Goal: Information Seeking & Learning: Understand process/instructions

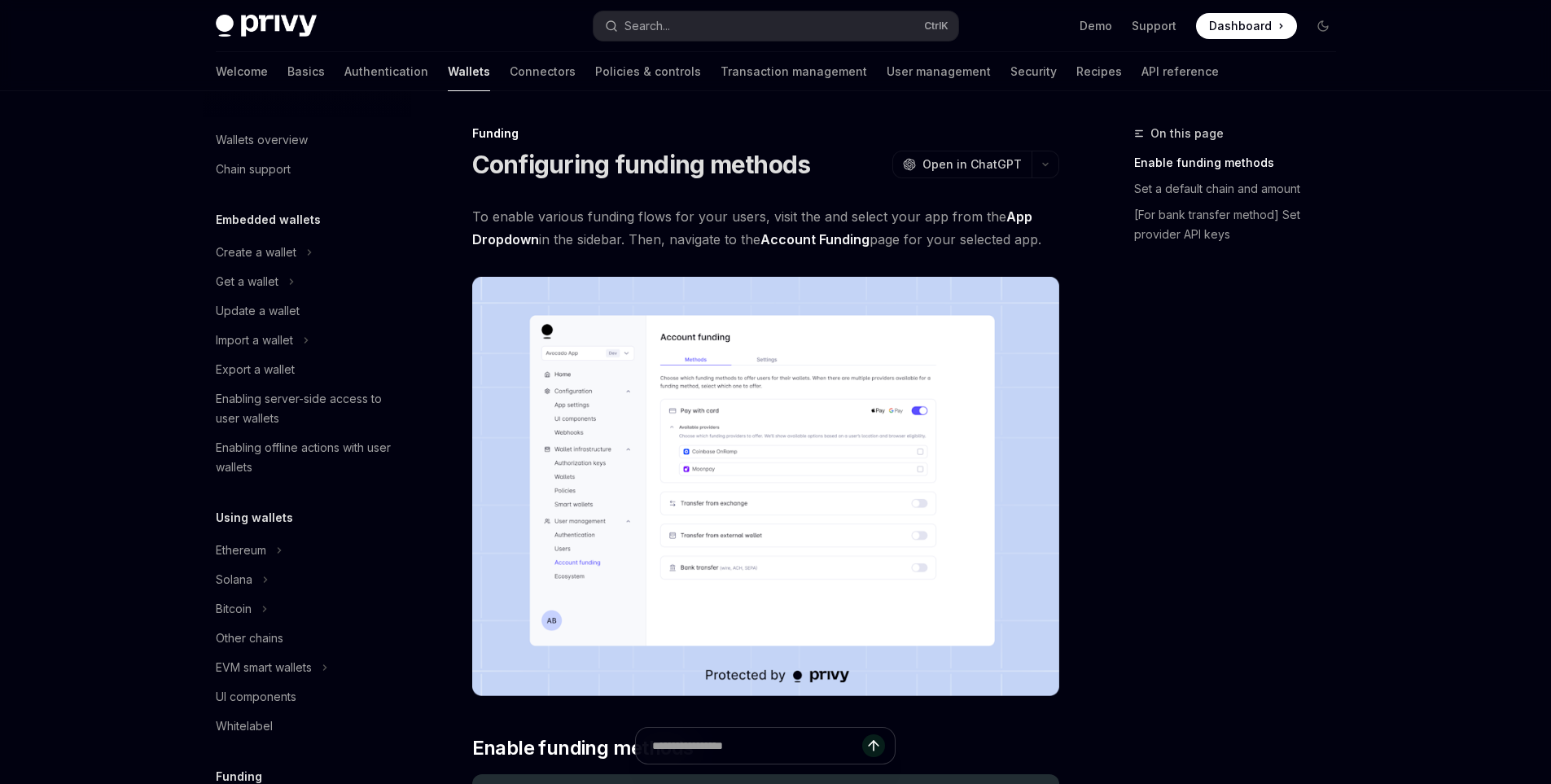
scroll to position [430, 0]
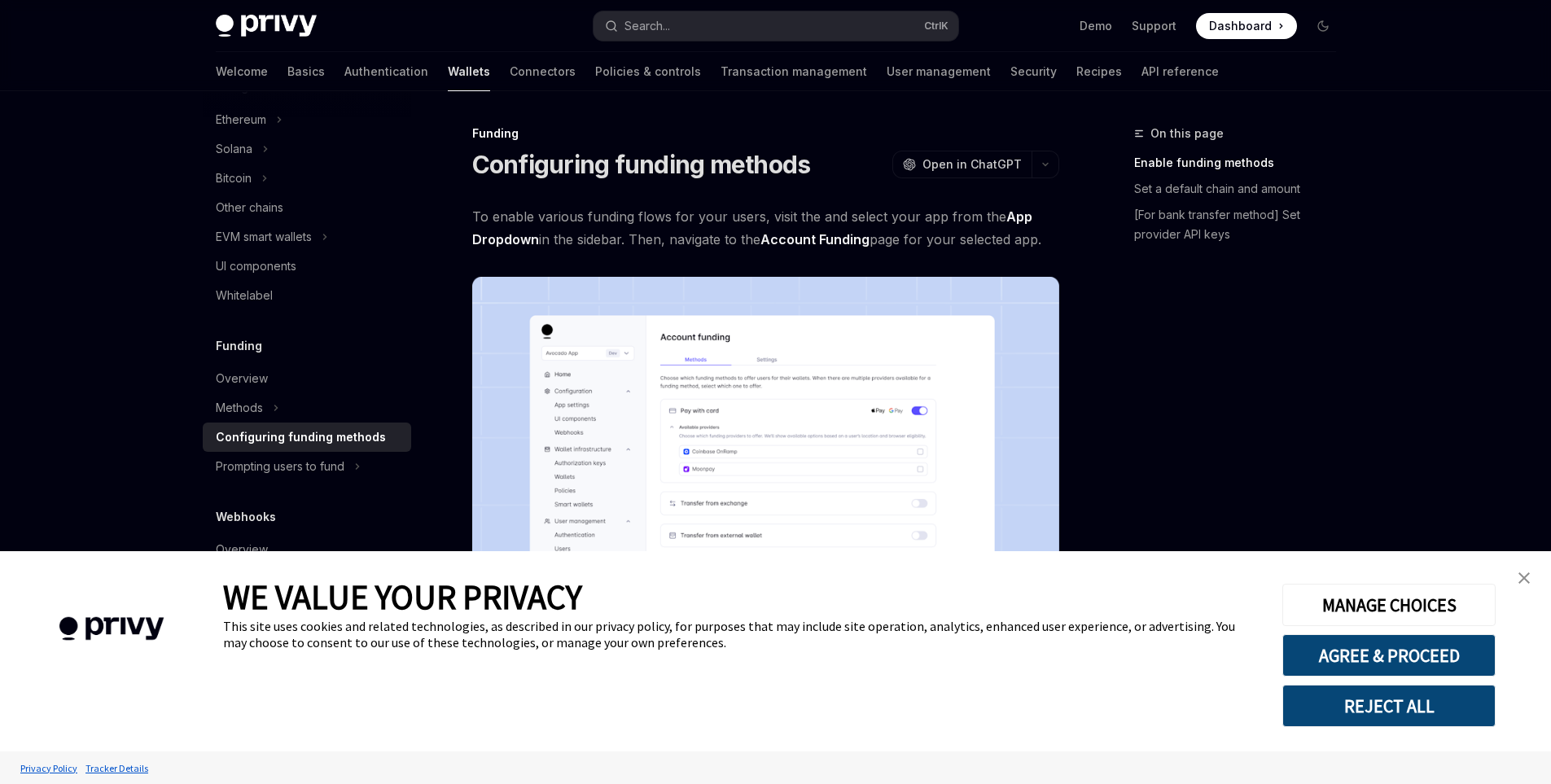
click at [1522, 575] on img "close banner" at bounding box center [1524, 578] width 12 height 12
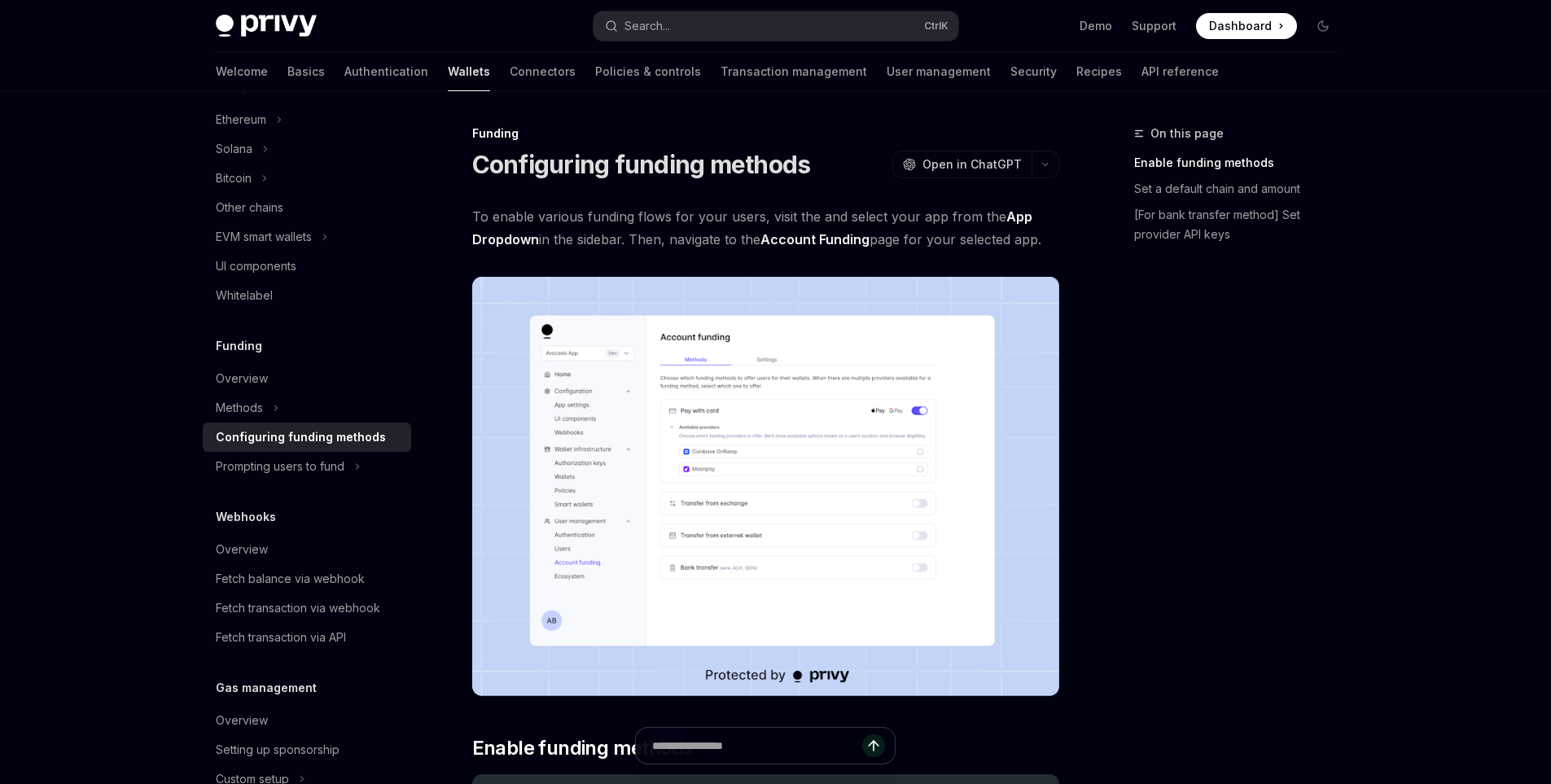
scroll to position [488, 0]
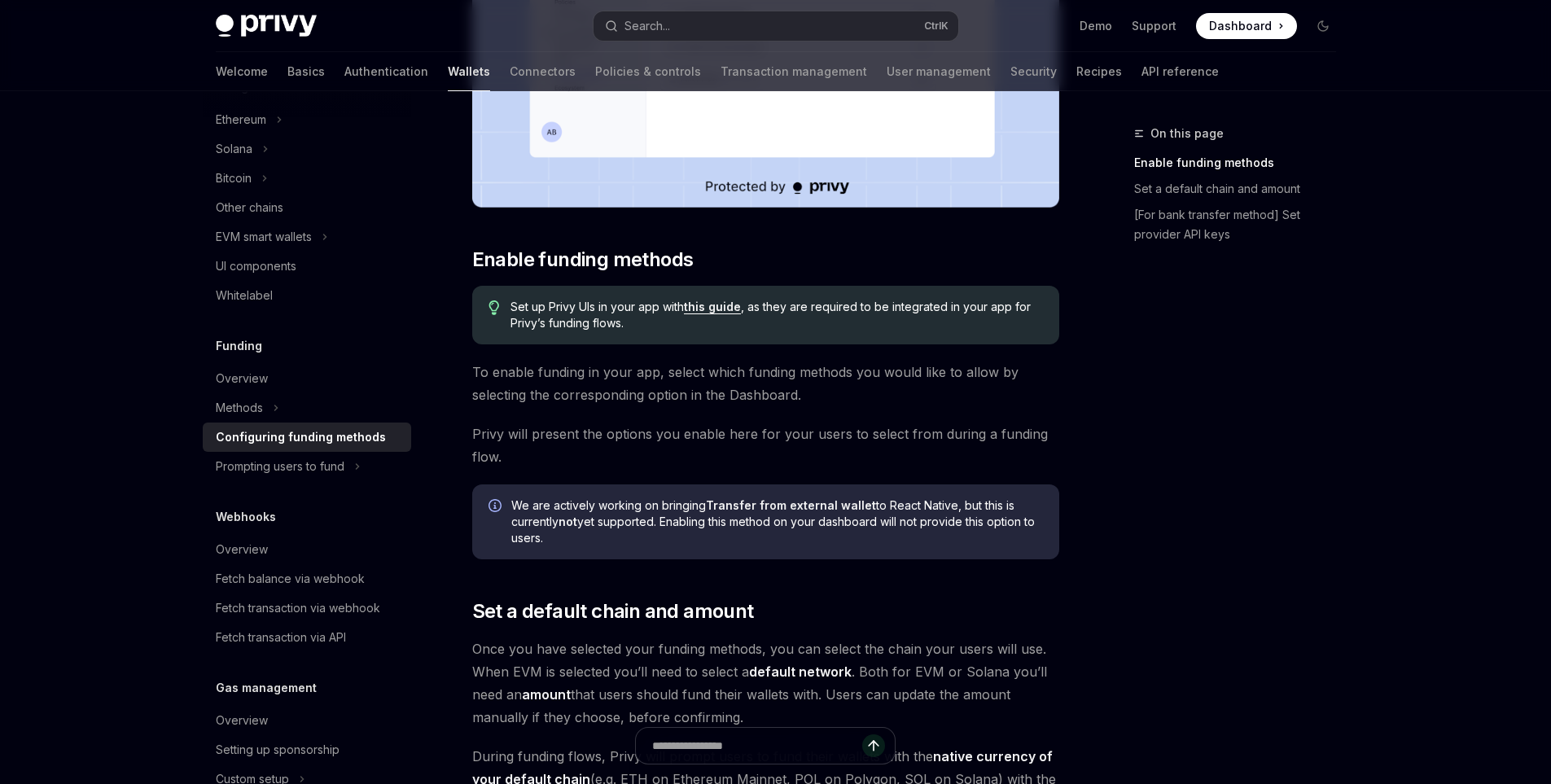
click at [723, 311] on link "this guide" at bounding box center [712, 307] width 57 height 15
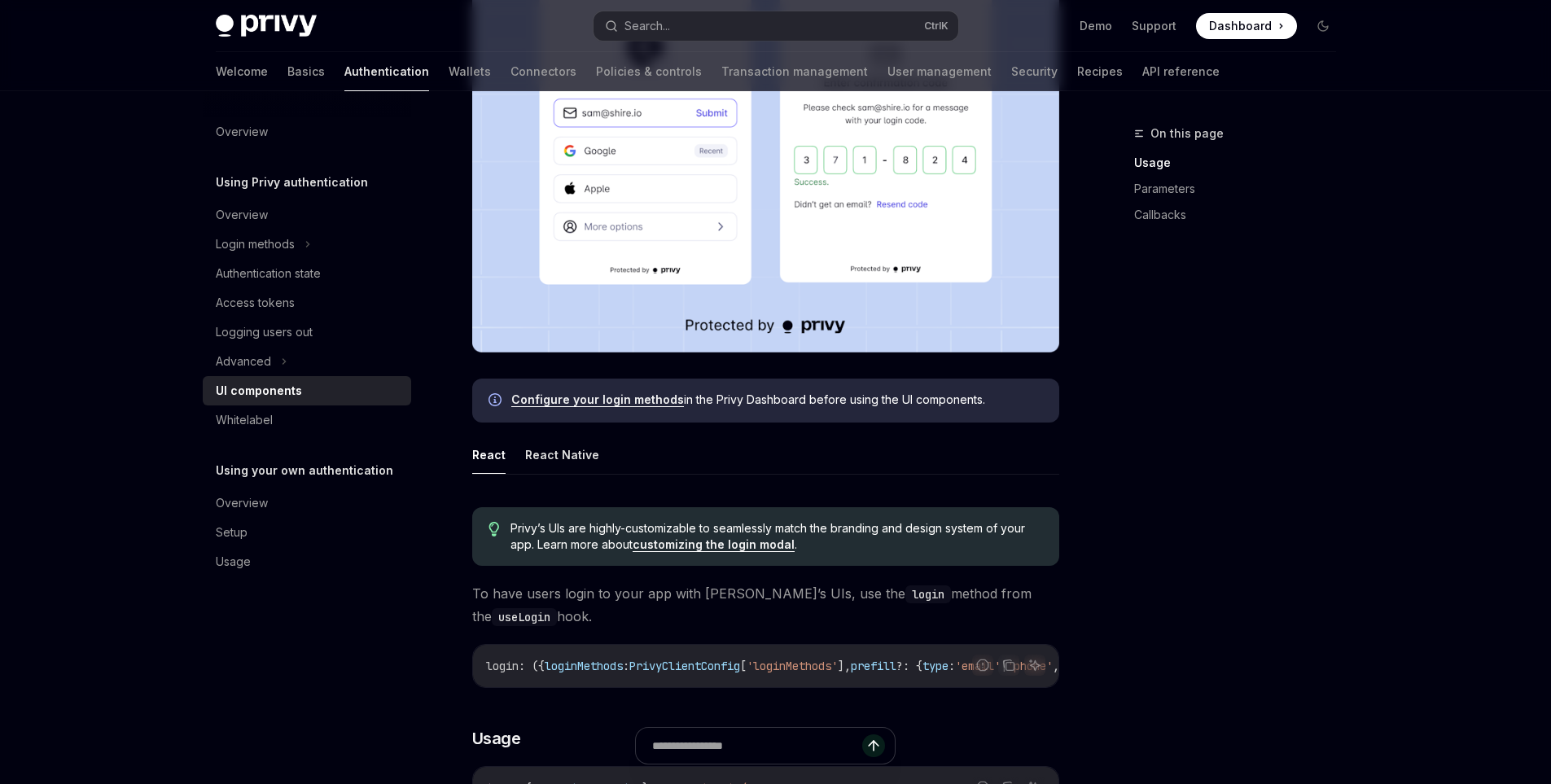
scroll to position [386, 0]
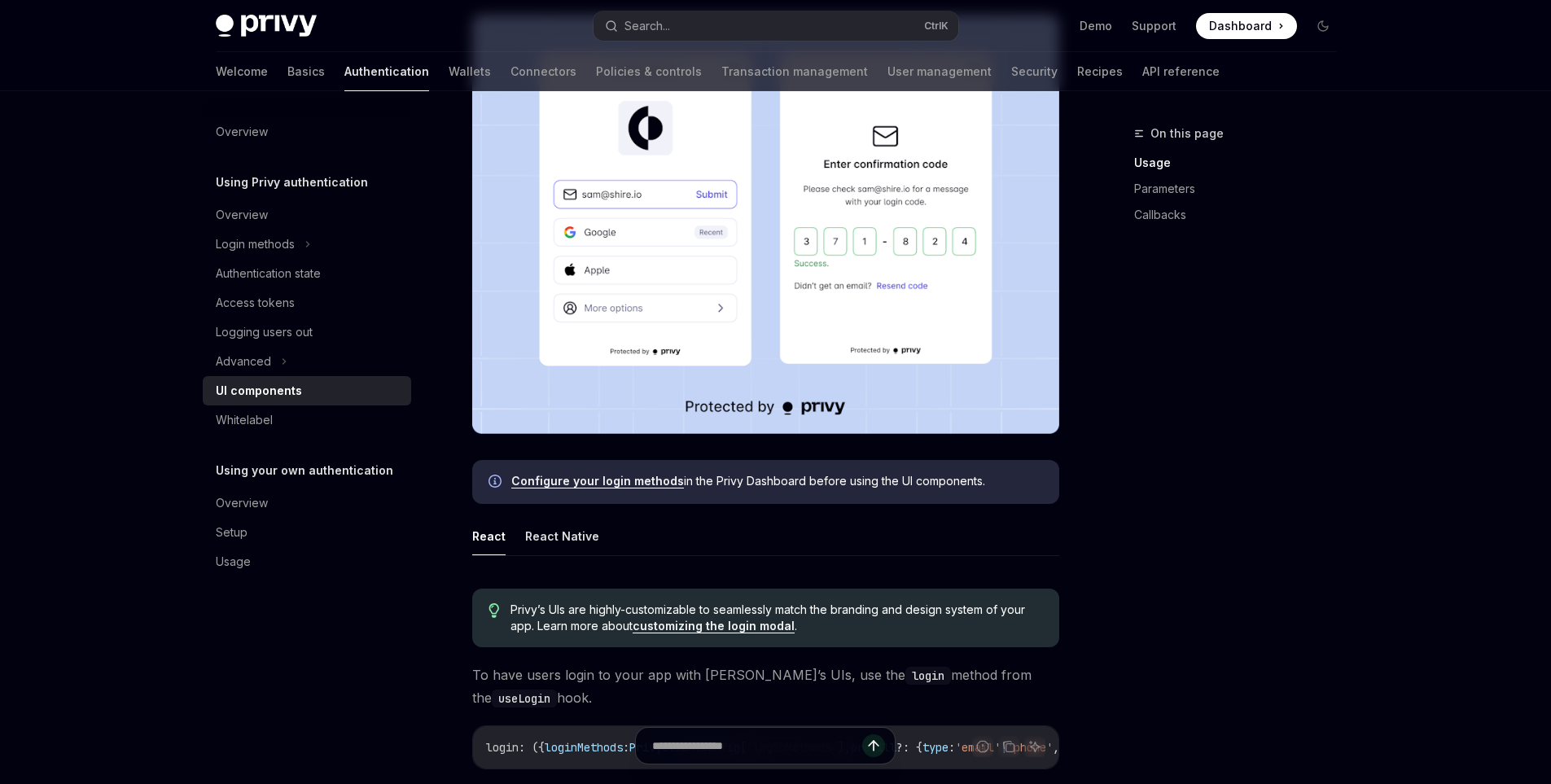
type textarea "*"
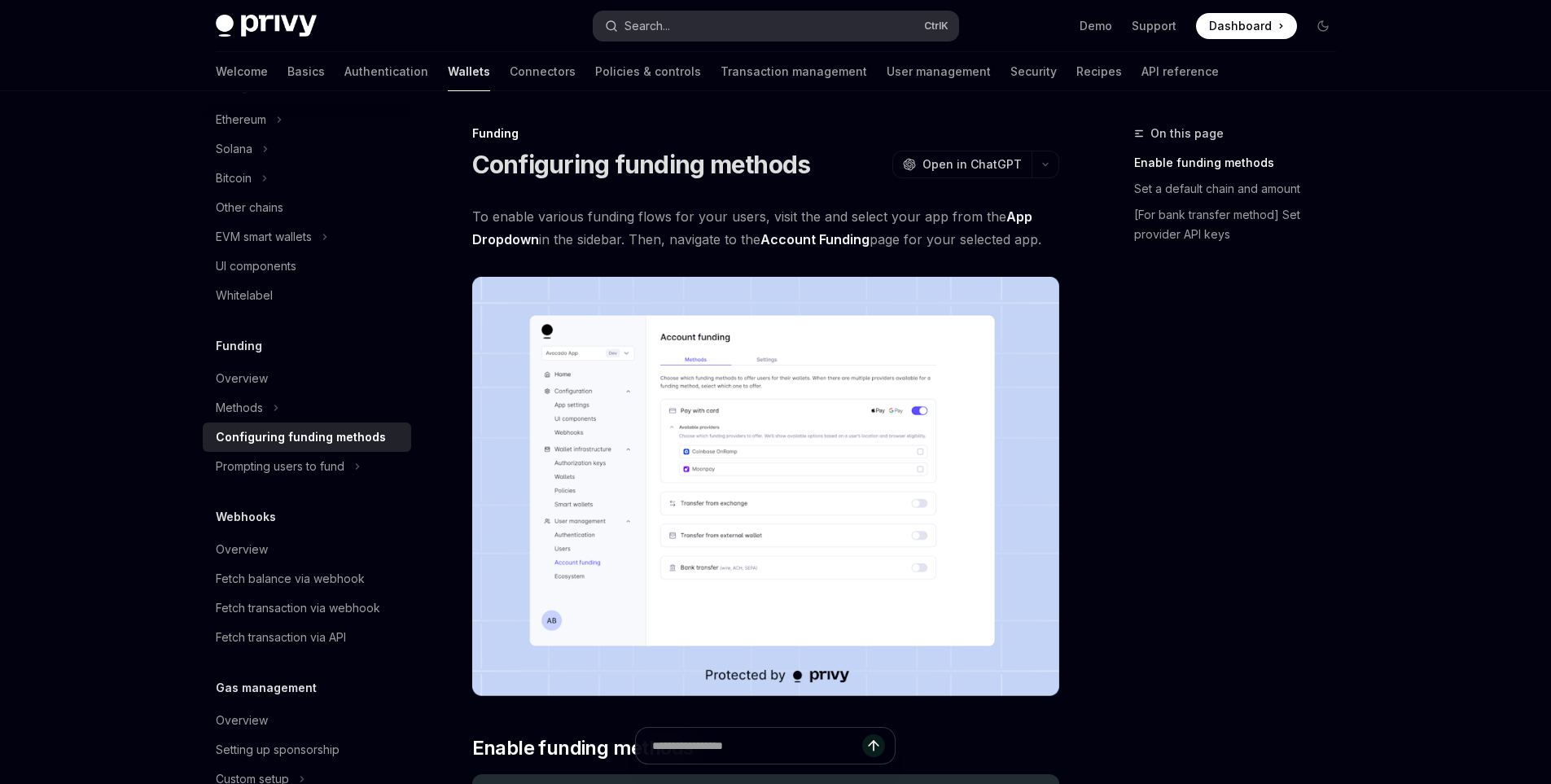
click at [693, 26] on button "Search... Ctrl K" at bounding box center [776, 27] width 365 height 30
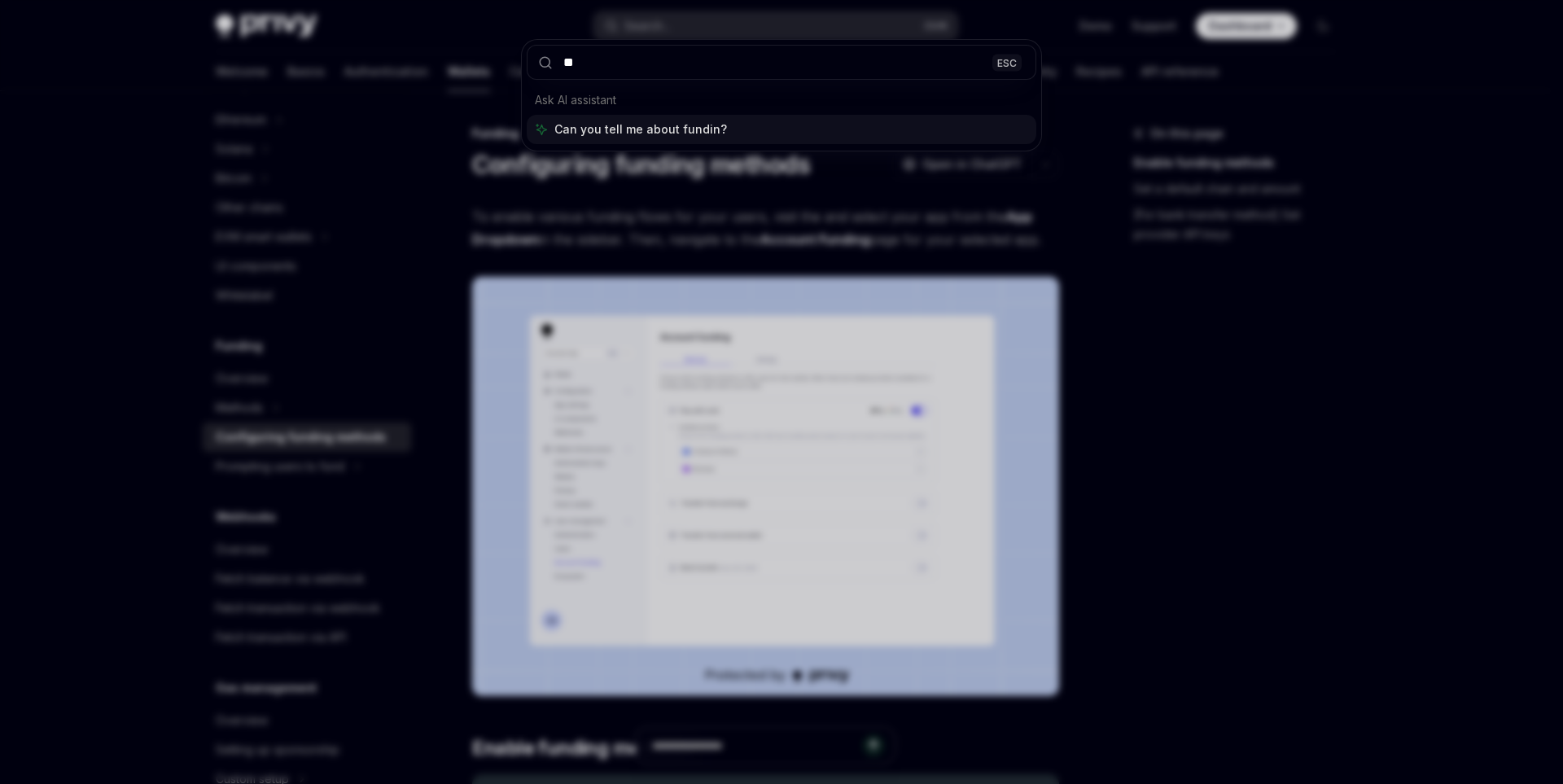
type input "*"
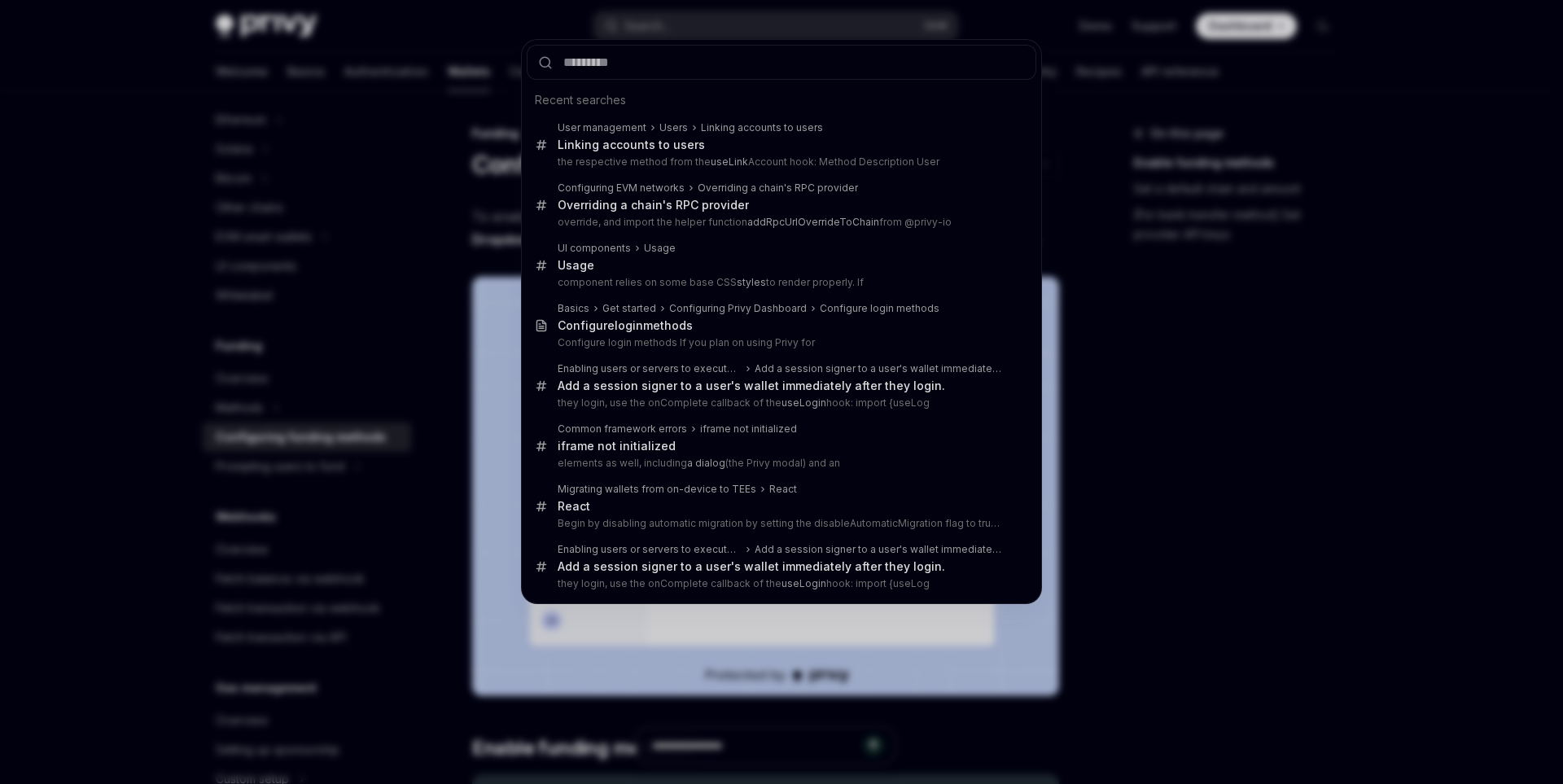
click at [1268, 410] on div "Recent searches User management Users Linking accounts to users Linking account…" at bounding box center [782, 392] width 1563 height 784
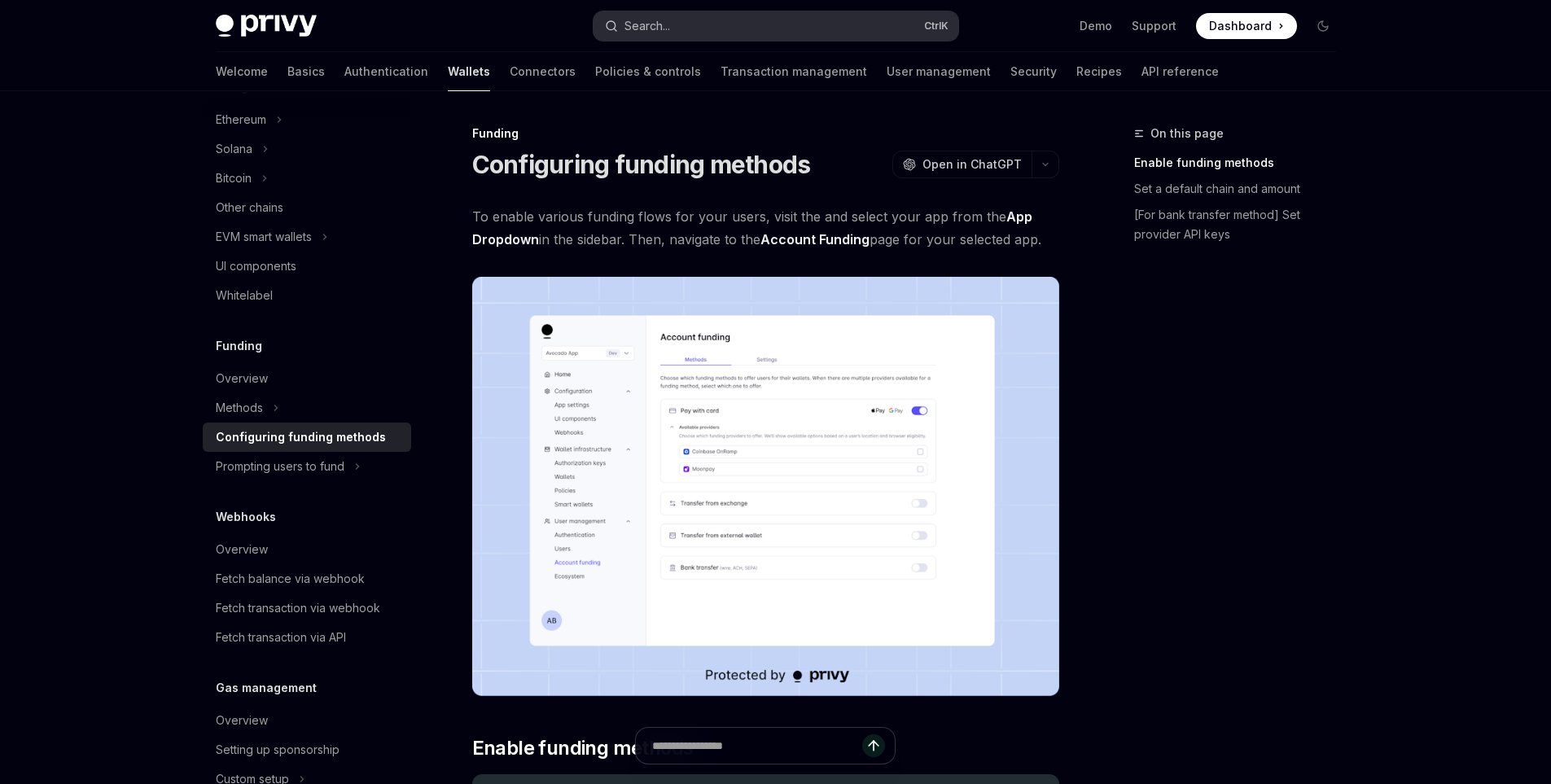
click at [654, 29] on div "Search..." at bounding box center [647, 27] width 45 height 20
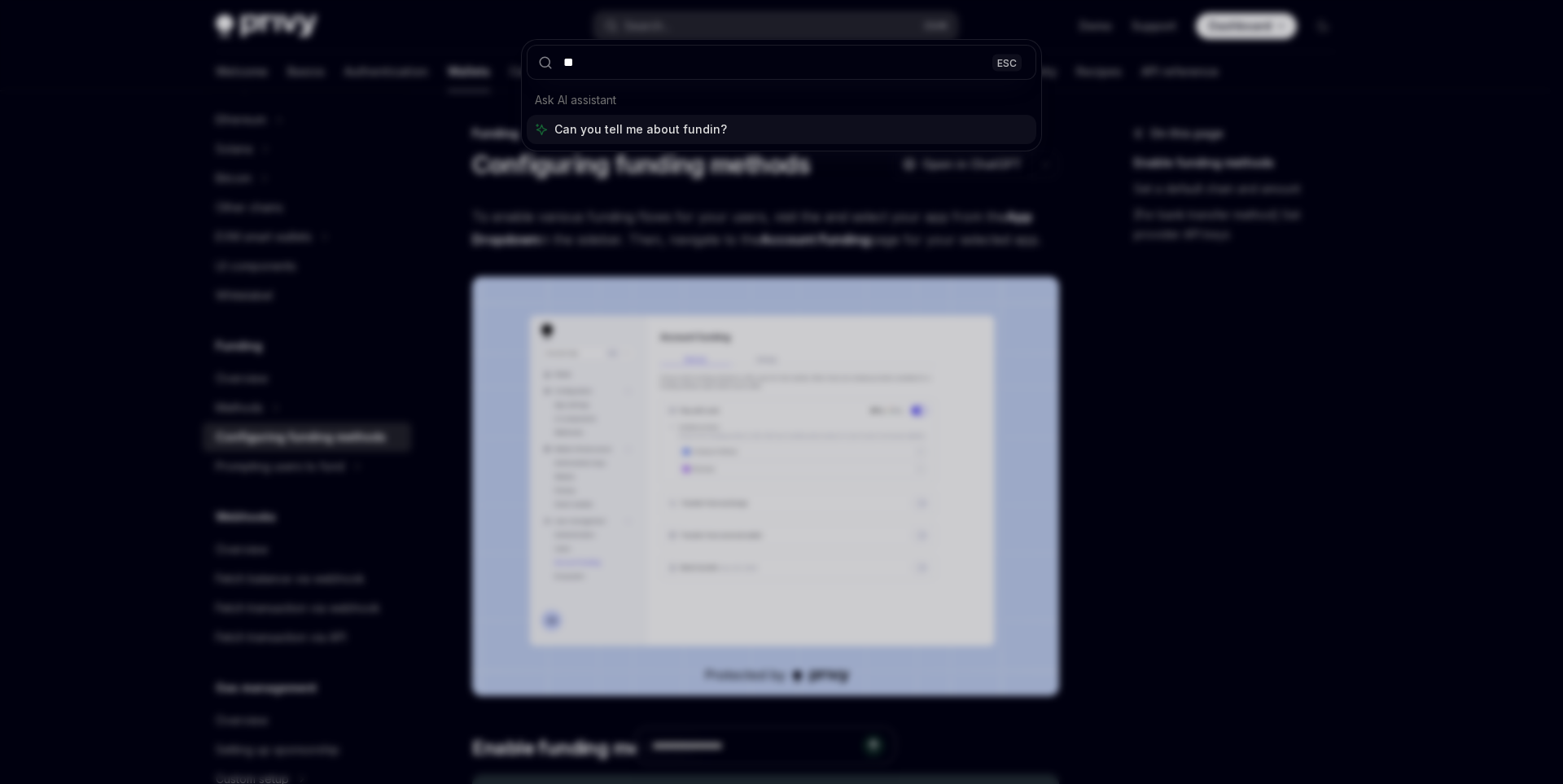
type input "*"
type input "*******"
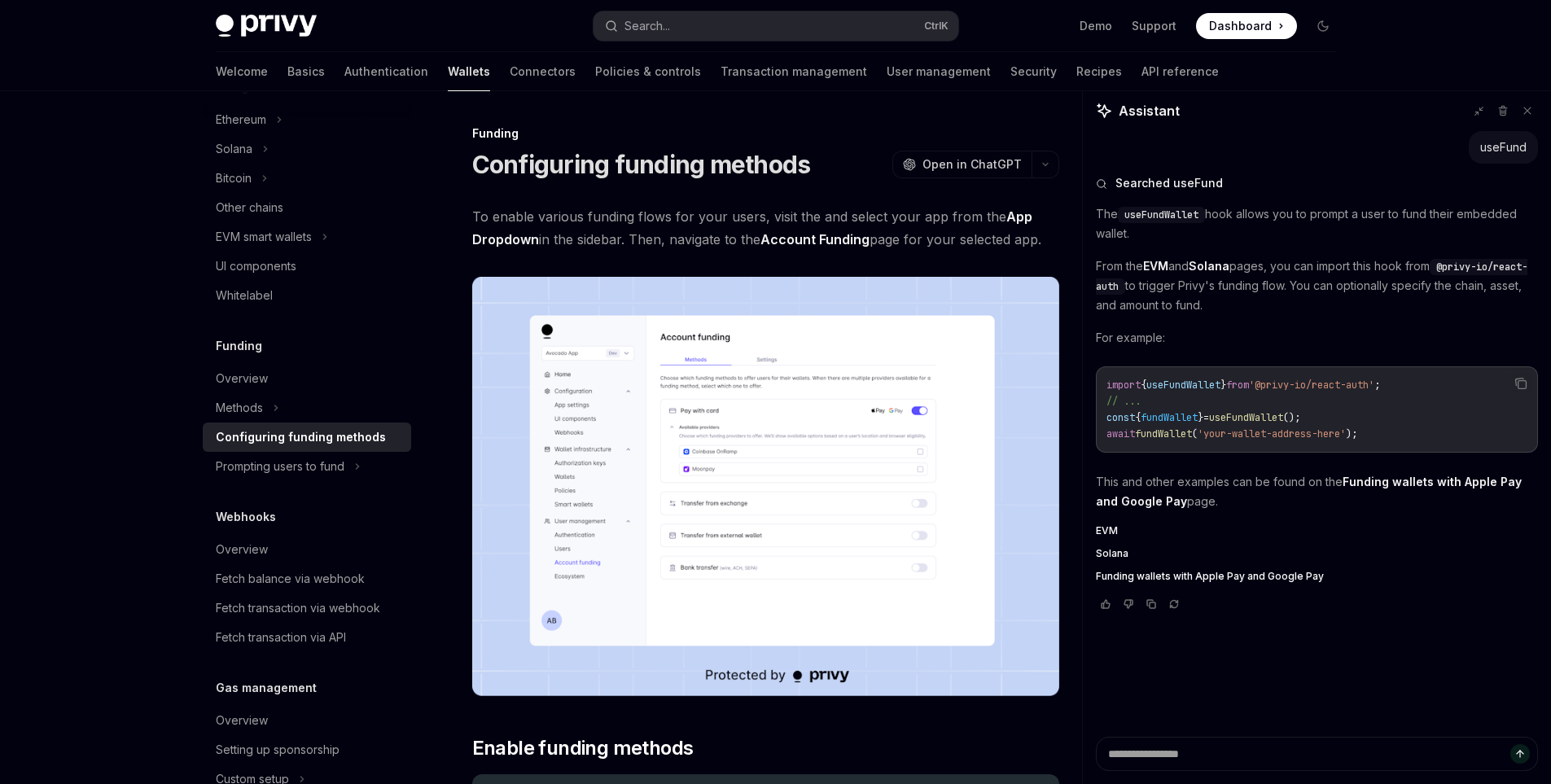
click at [1384, 483] on strong "Funding wallets with Apple Pay and Google Pay" at bounding box center [1309, 491] width 426 height 34
click at [1110, 532] on span "EVM" at bounding box center [1107, 530] width 22 height 13
type textarea "*"
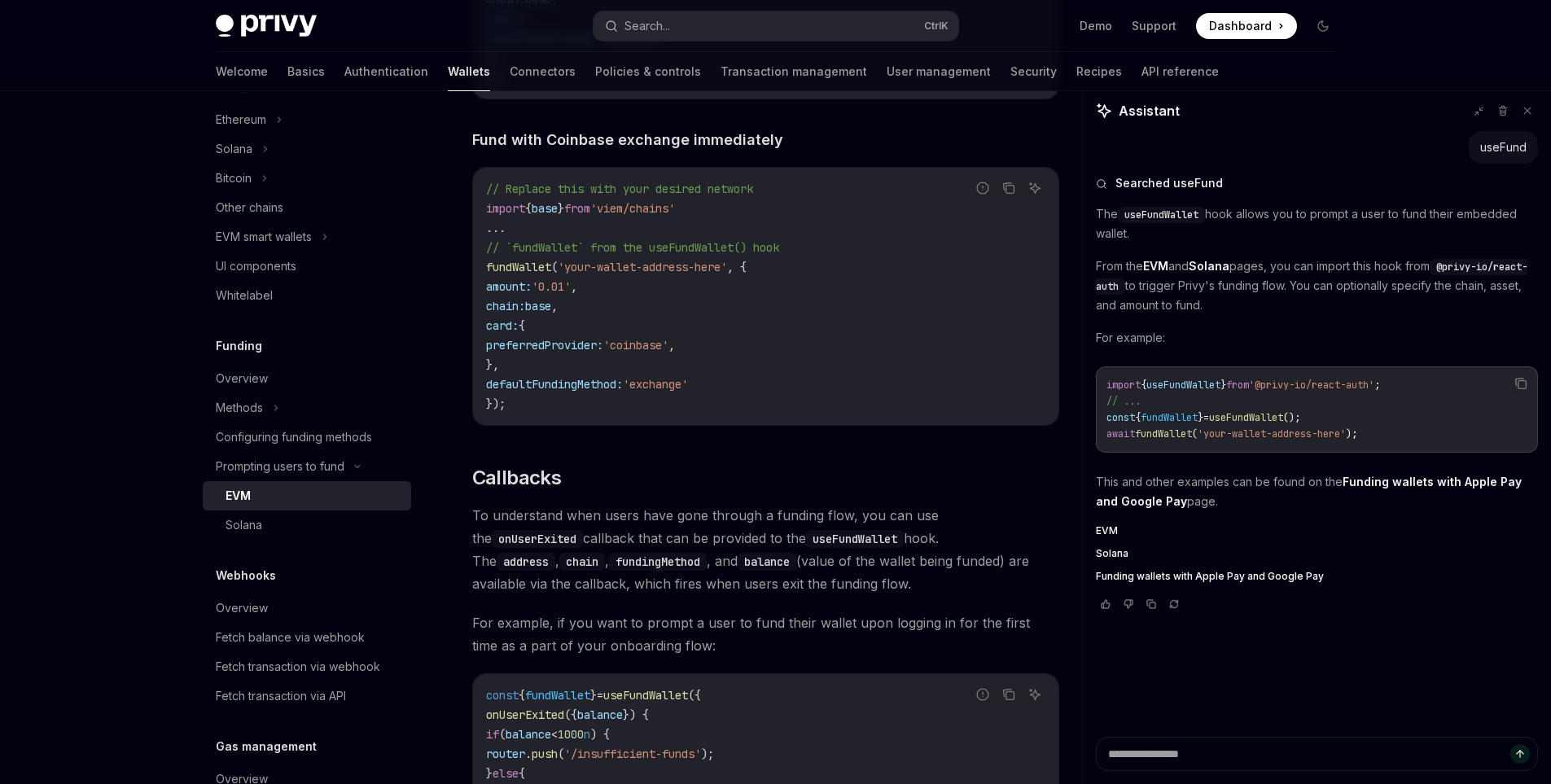
scroll to position [3038, 0]
